Goal: Information Seeking & Learning: Find specific fact

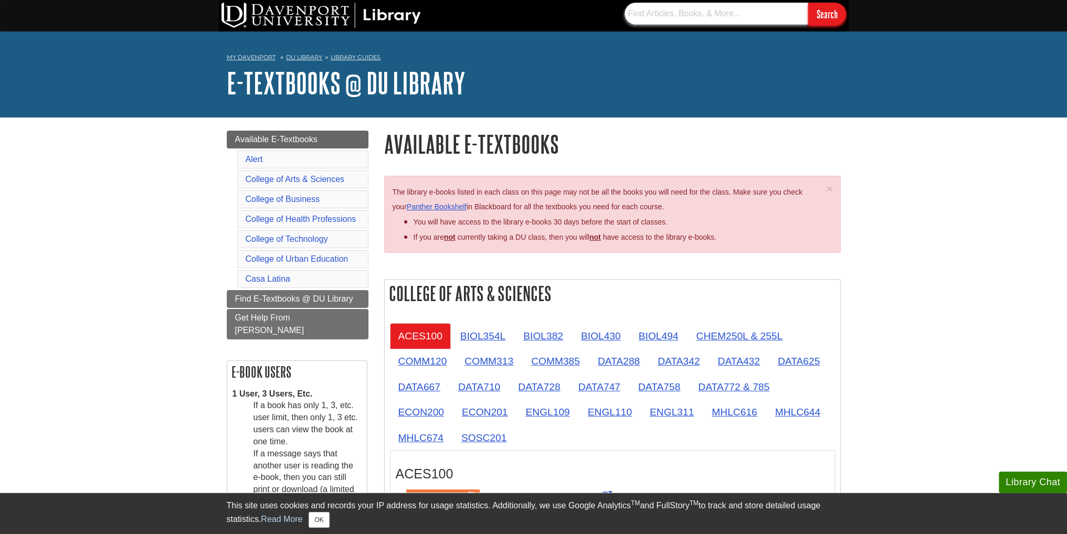
click at [663, 12] on input "text" at bounding box center [716, 14] width 184 height 22
paste input "Agile Estimating and Planning"
type input "Agile Estimating and Planning"
click at [798, 3] on input "Search" at bounding box center [827, 14] width 38 height 23
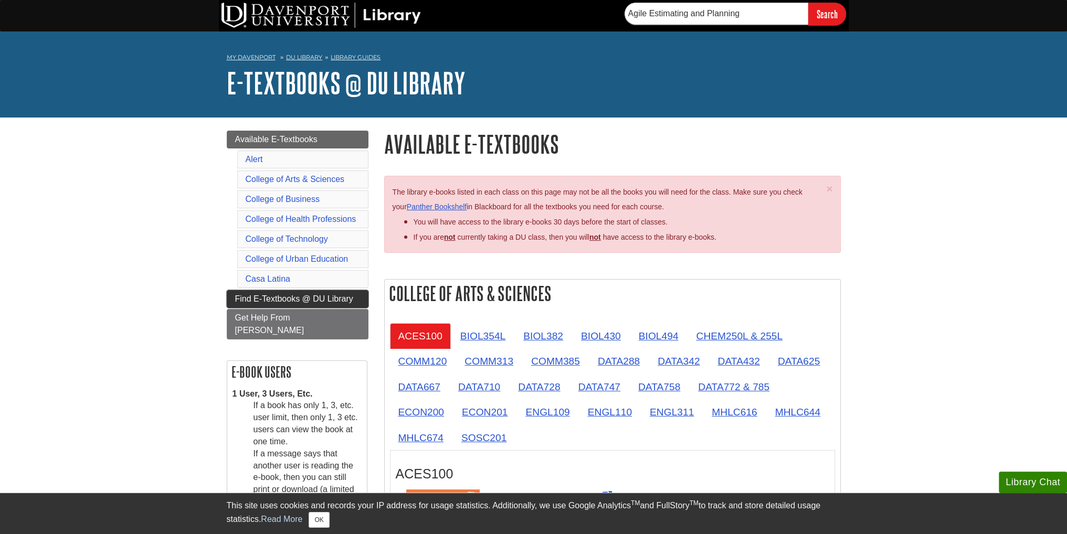
click at [340, 290] on link "Find E-Textbooks @ DU Library" at bounding box center [298, 299] width 142 height 18
click at [300, 52] on nav "My [PERSON_NAME][GEOGRAPHIC_DATA] Library Guides E-Textbooks @ DU Library Avail…" at bounding box center [534, 58] width 614 height 17
click at [300, 54] on link "DU Library" at bounding box center [304, 57] width 36 height 7
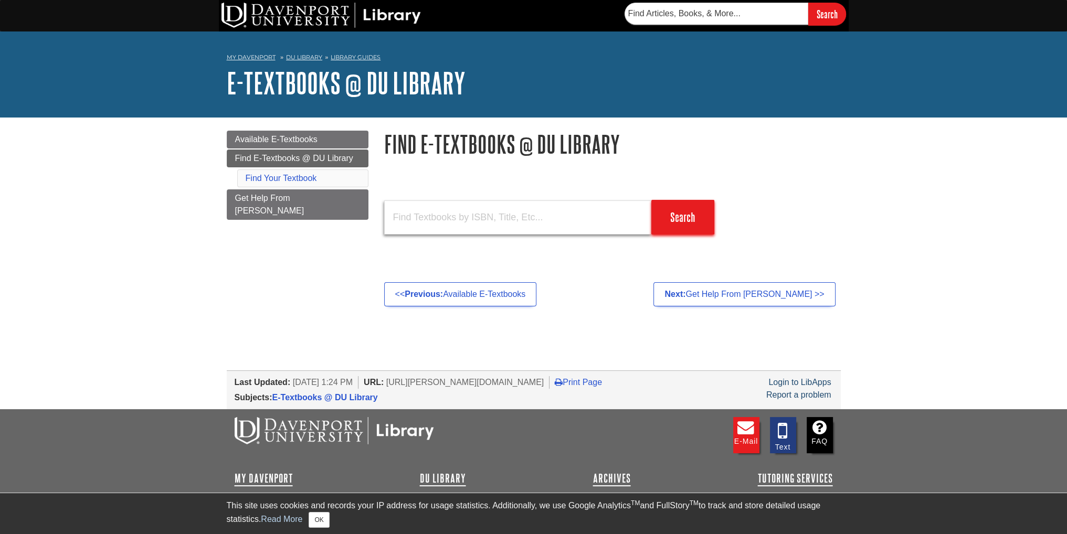
click at [488, 208] on input "text" at bounding box center [517, 217] width 267 height 34
paste input "Agile Estimating and Planning"
type input "Agile Estimating and Planning"
click at [651, 200] on input "Search" at bounding box center [682, 217] width 63 height 35
drag, startPoint x: 527, startPoint y: 228, endPoint x: 248, endPoint y: 251, distance: 280.6
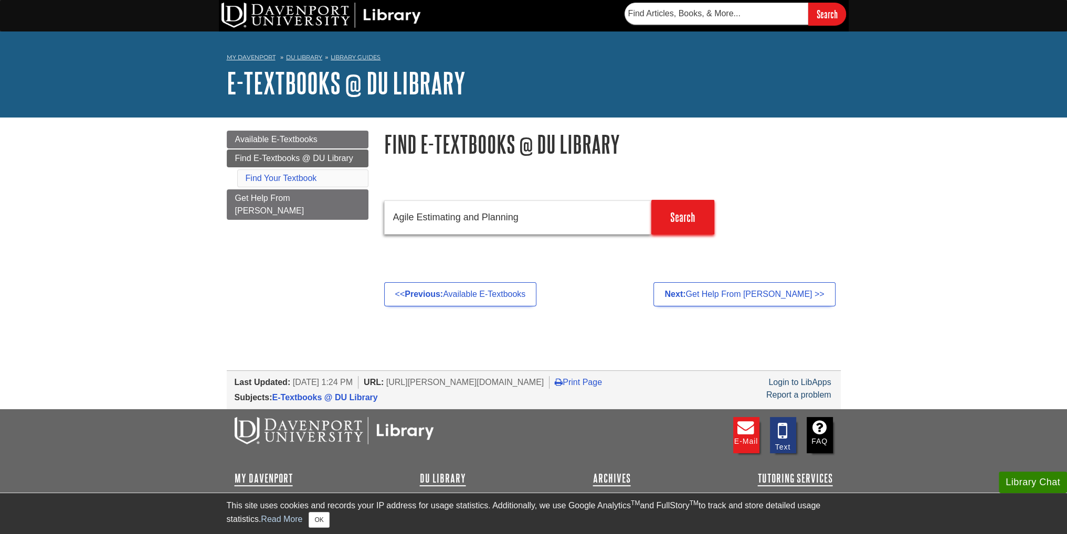
click at [248, 251] on div "Menu Available E-Textbooks Find E-Textbooks @ DU Library Find Your Textbook Get…" at bounding box center [534, 215] width 630 height 194
paste input "9780131479418"
type input "9780131479418"
click at [651, 200] on input "Search" at bounding box center [682, 217] width 63 height 35
